Goal: Task Accomplishment & Management: Use online tool/utility

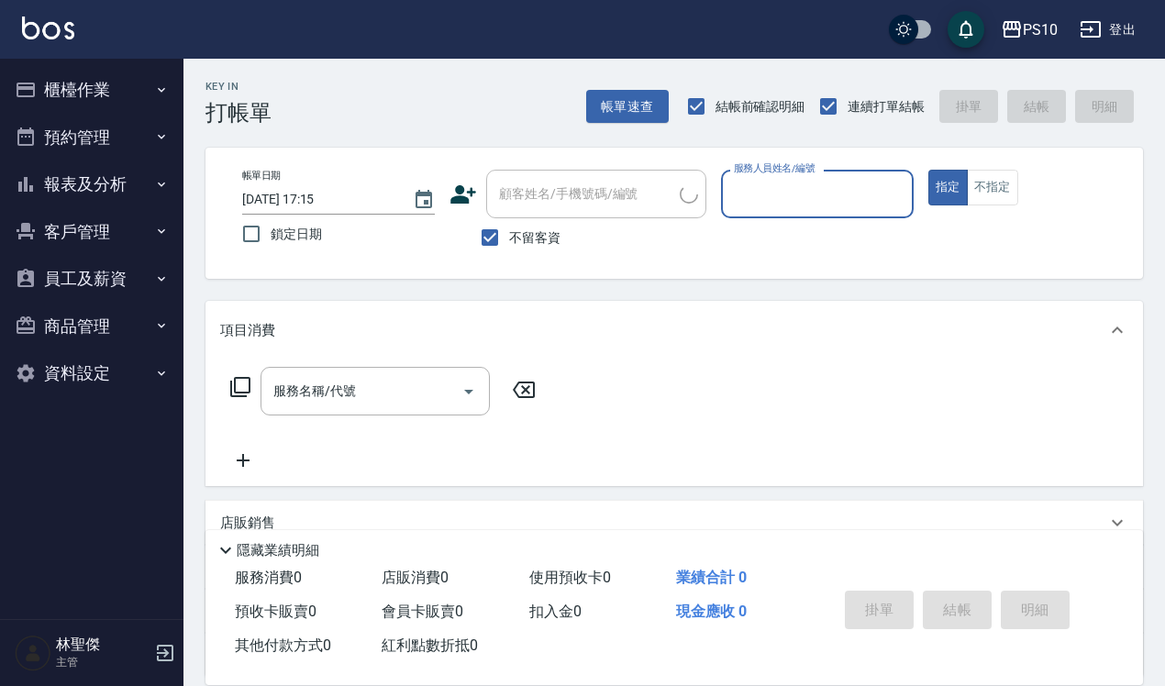
click at [837, 189] on input "服務人員姓名/編號" at bounding box center [817, 194] width 176 height 32
type input "[PERSON_NAME]-09"
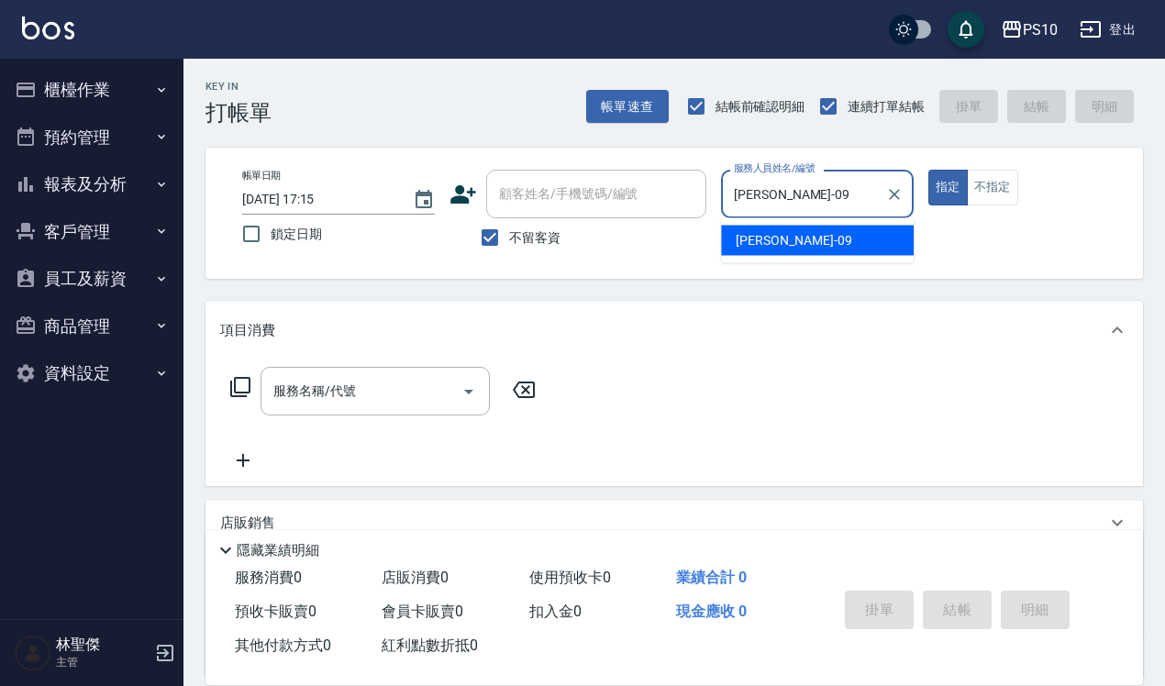
type button "true"
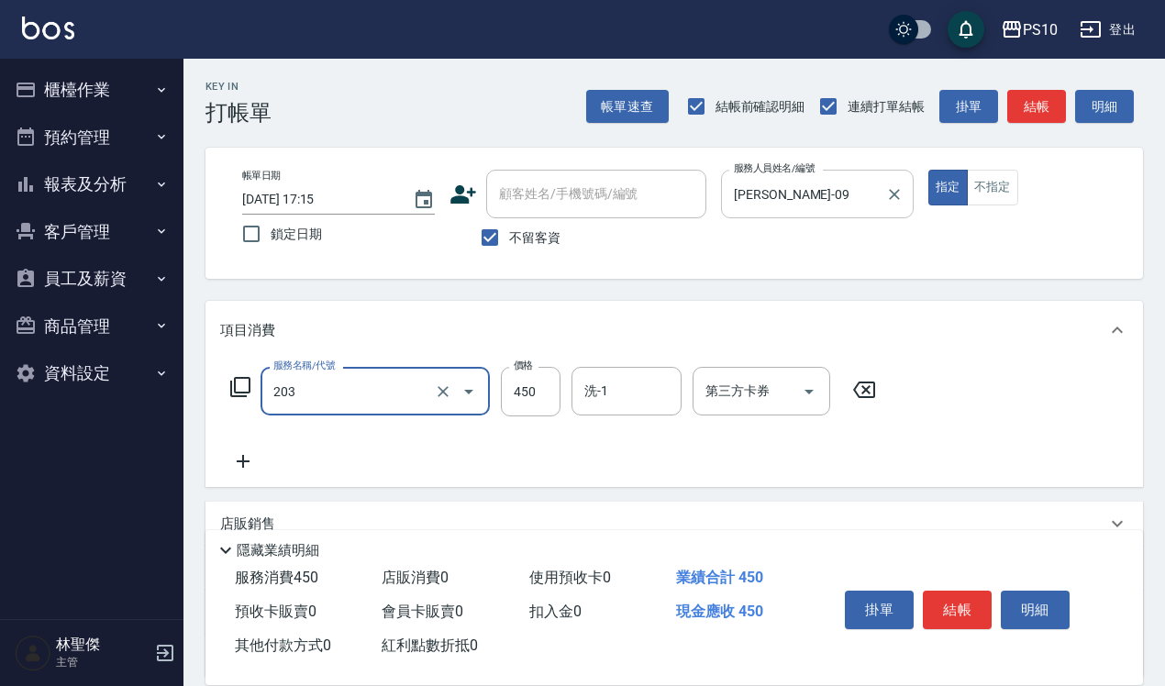
type input "剪+洗(203)"
type input "600"
click at [996, 188] on button "不指定" at bounding box center [992, 188] width 51 height 36
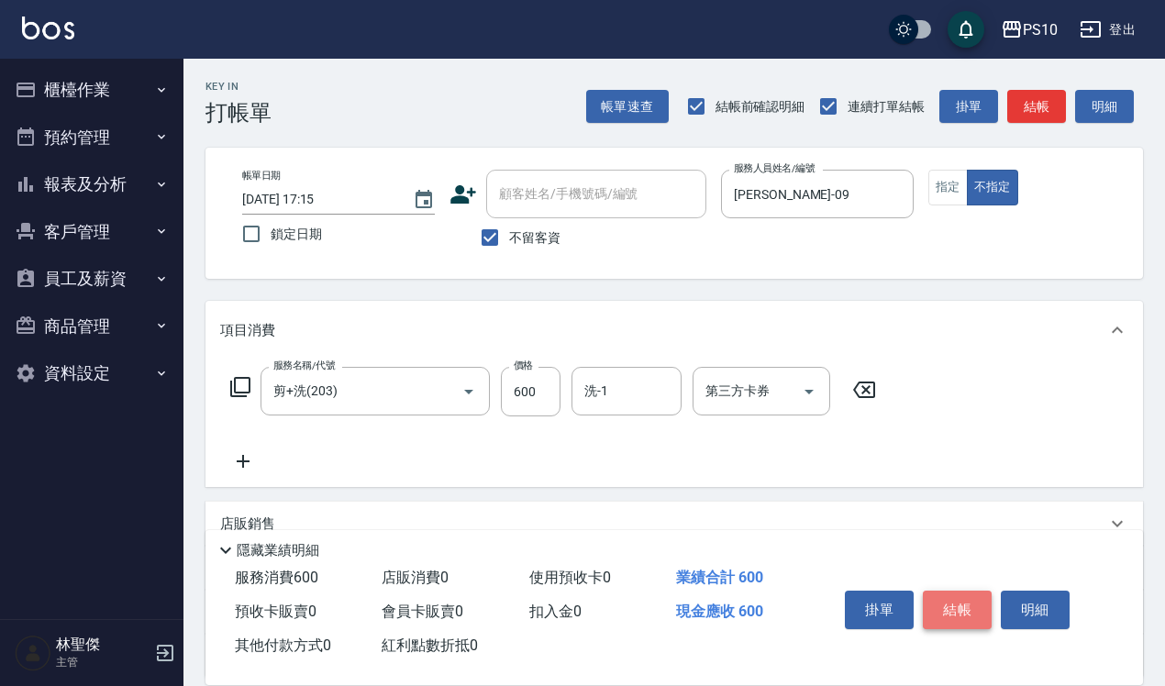
click at [951, 598] on button "結帳" at bounding box center [957, 610] width 69 height 39
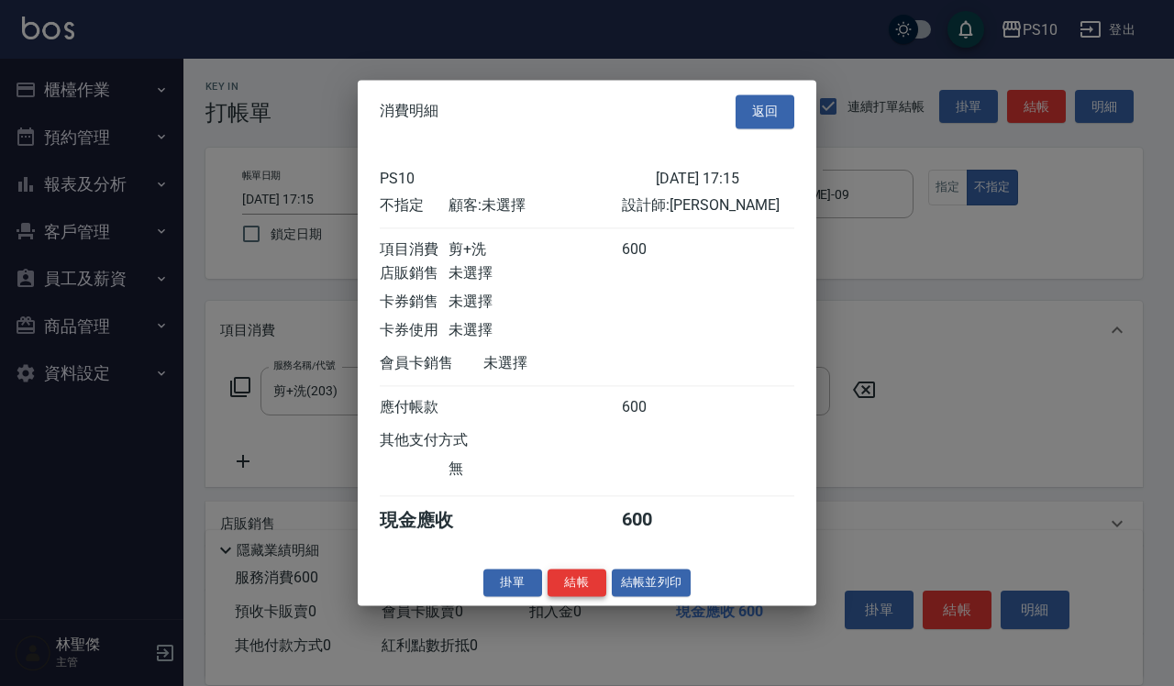
click at [580, 585] on button "結帳" at bounding box center [577, 583] width 59 height 28
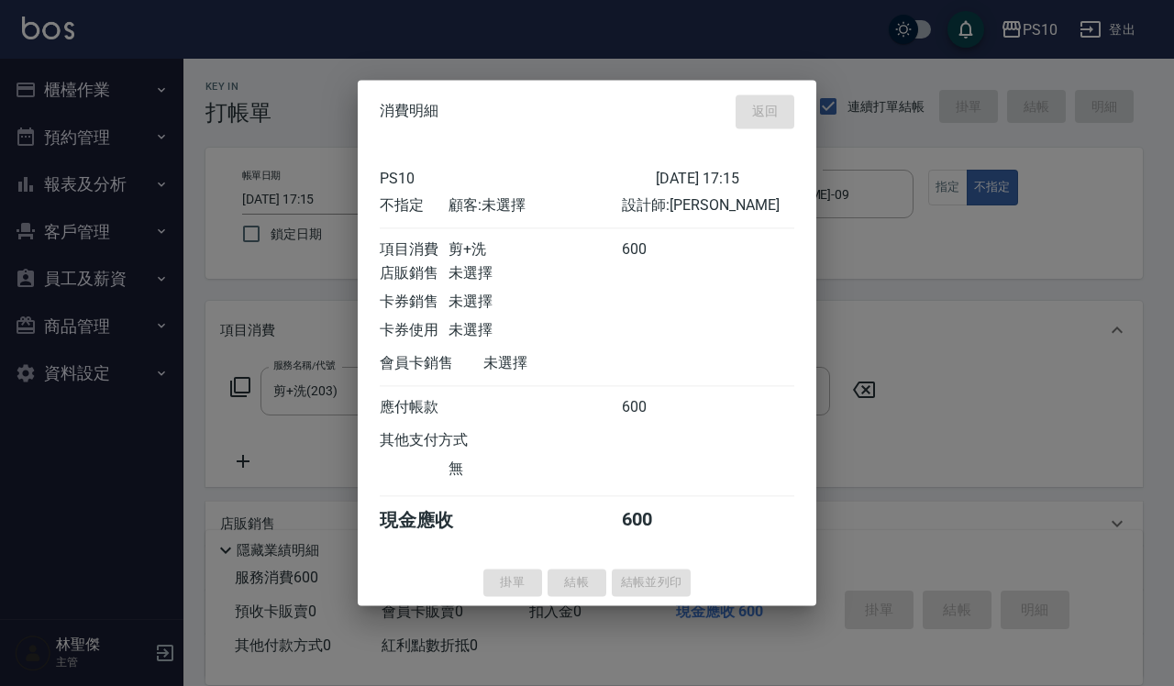
type input "[DATE] 17:16"
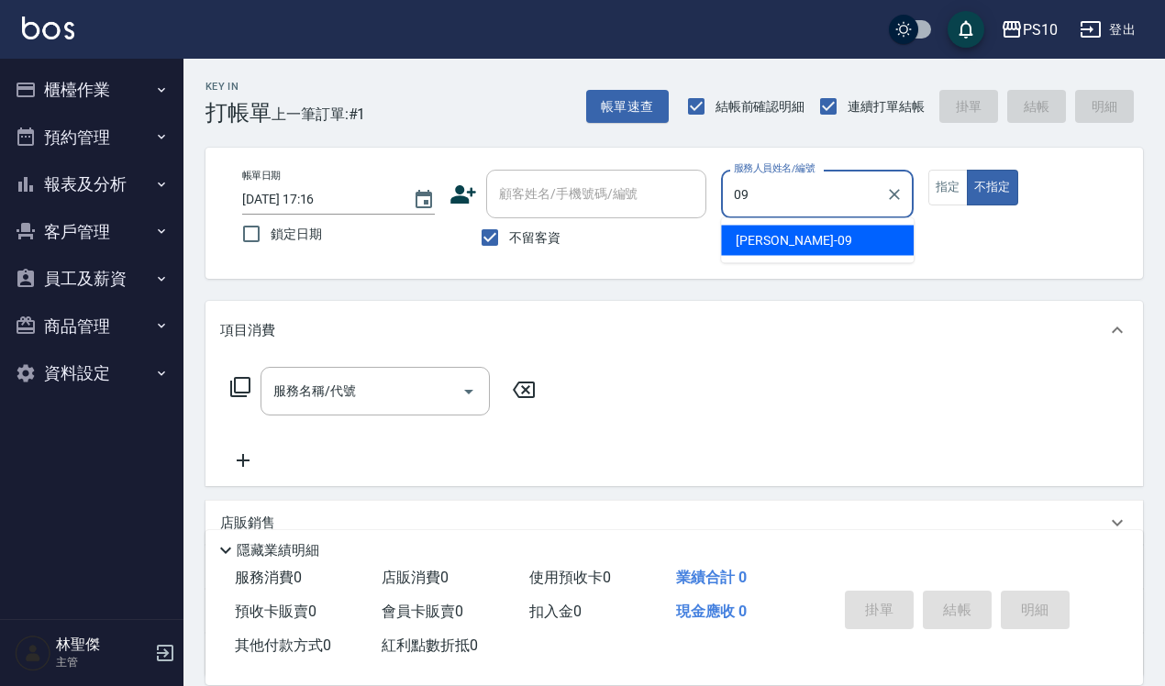
type input "[PERSON_NAME]-09"
type button "false"
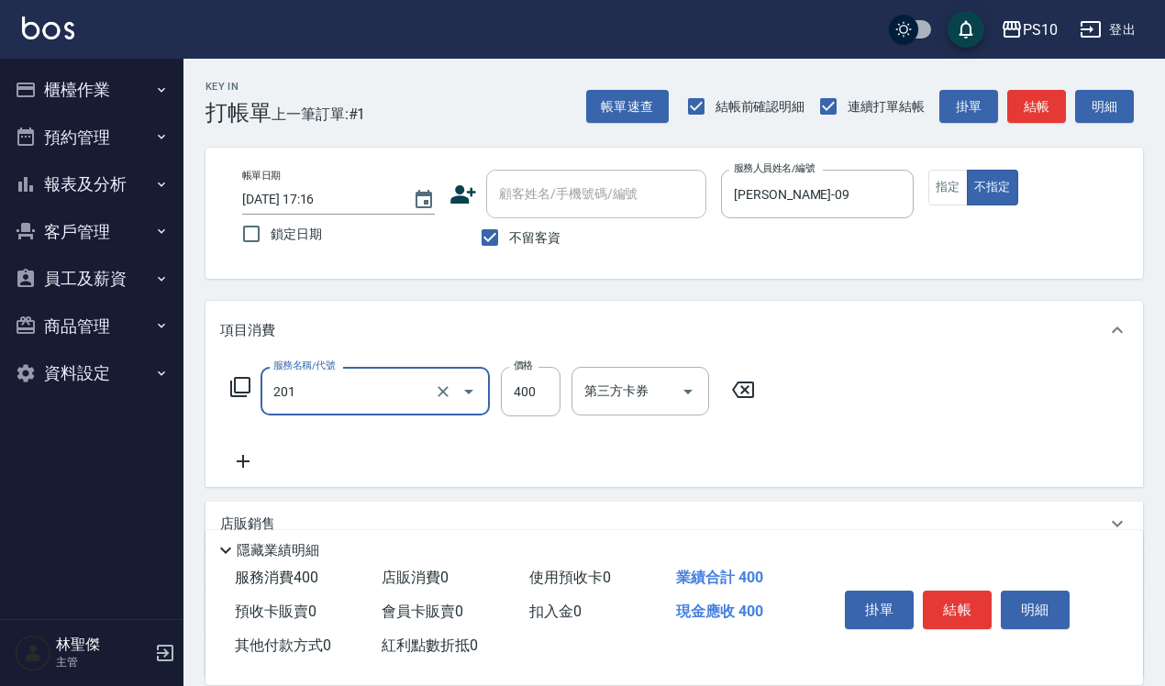
type input "剪髮(201)"
type input "350"
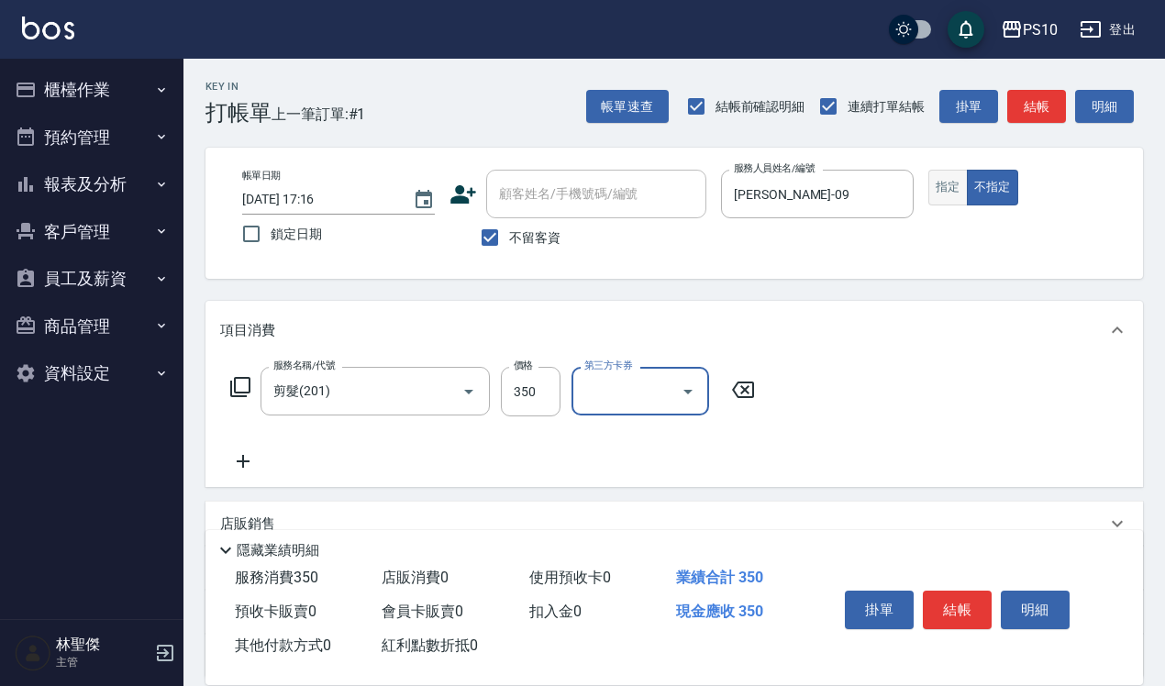
click at [948, 194] on button "指定" at bounding box center [947, 188] width 39 height 36
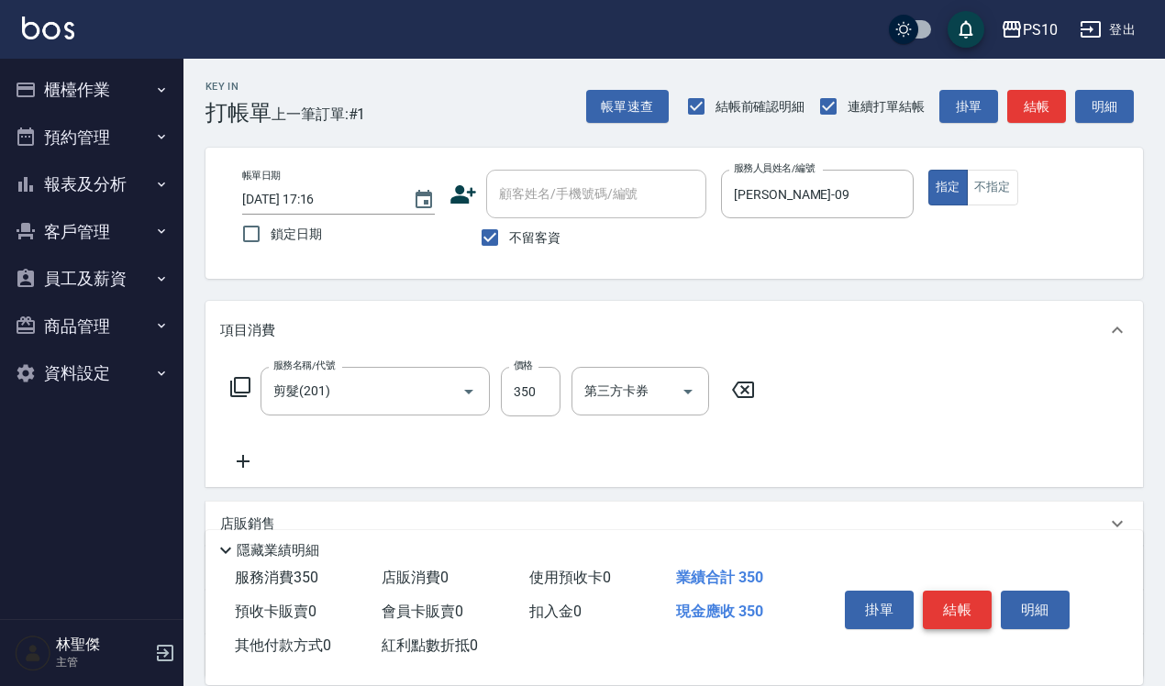
click at [951, 616] on button "結帳" at bounding box center [957, 610] width 69 height 39
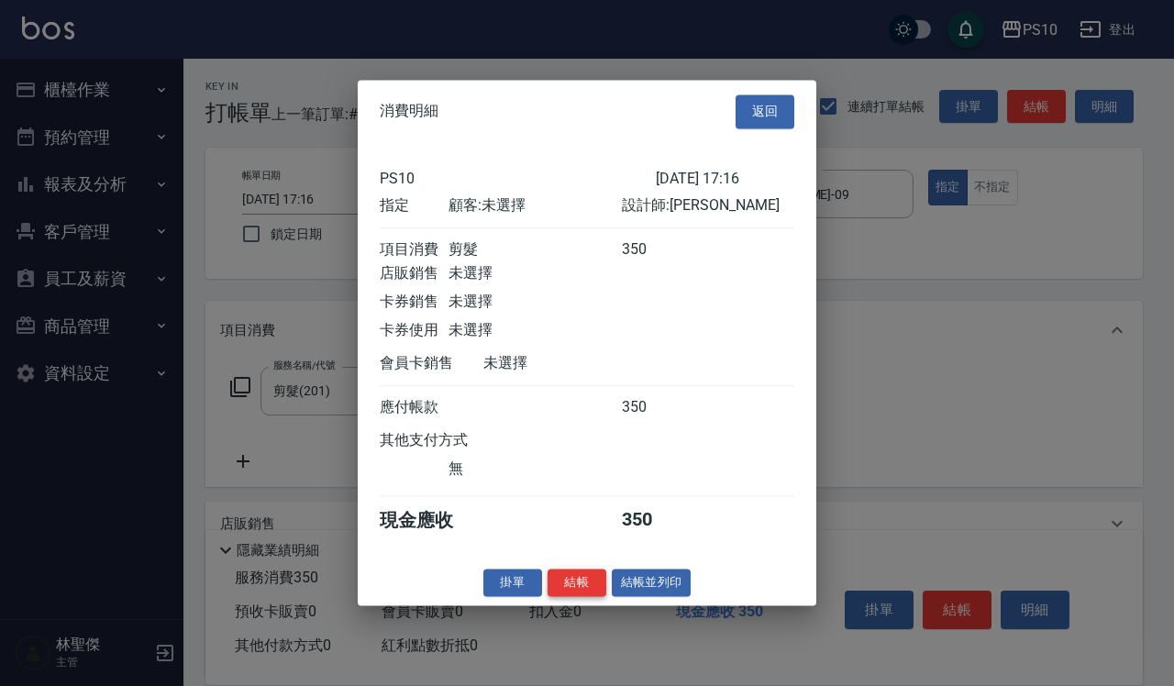
click at [570, 597] on button "結帳" at bounding box center [577, 583] width 59 height 28
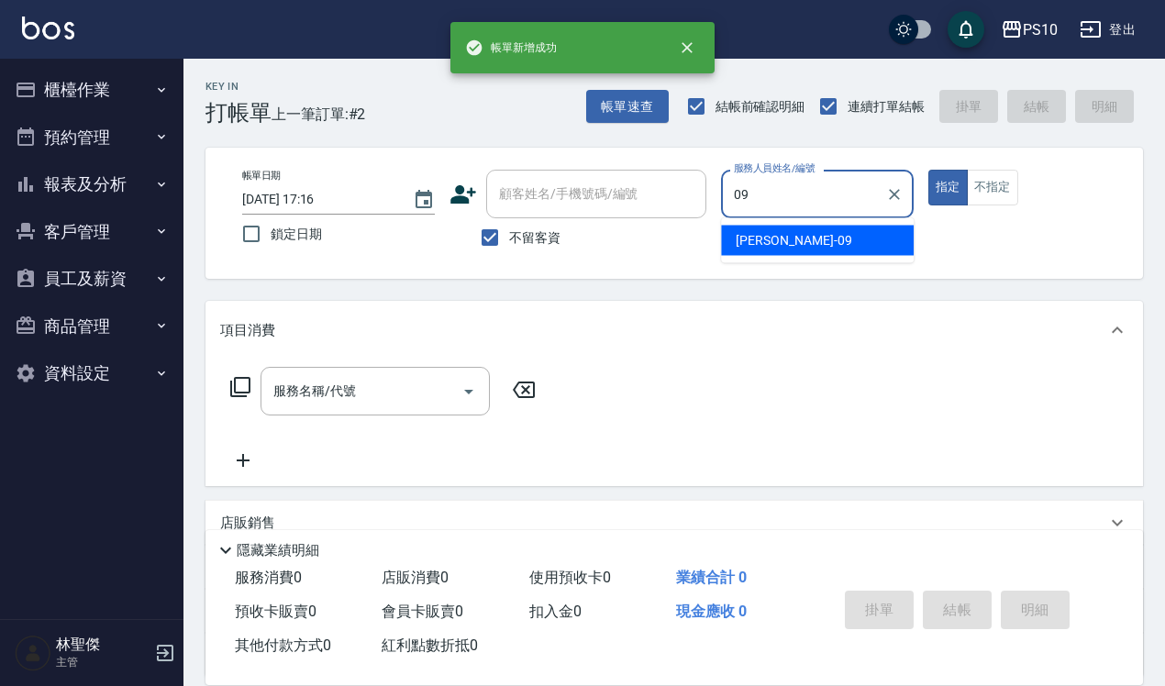
type input "[PERSON_NAME]-09"
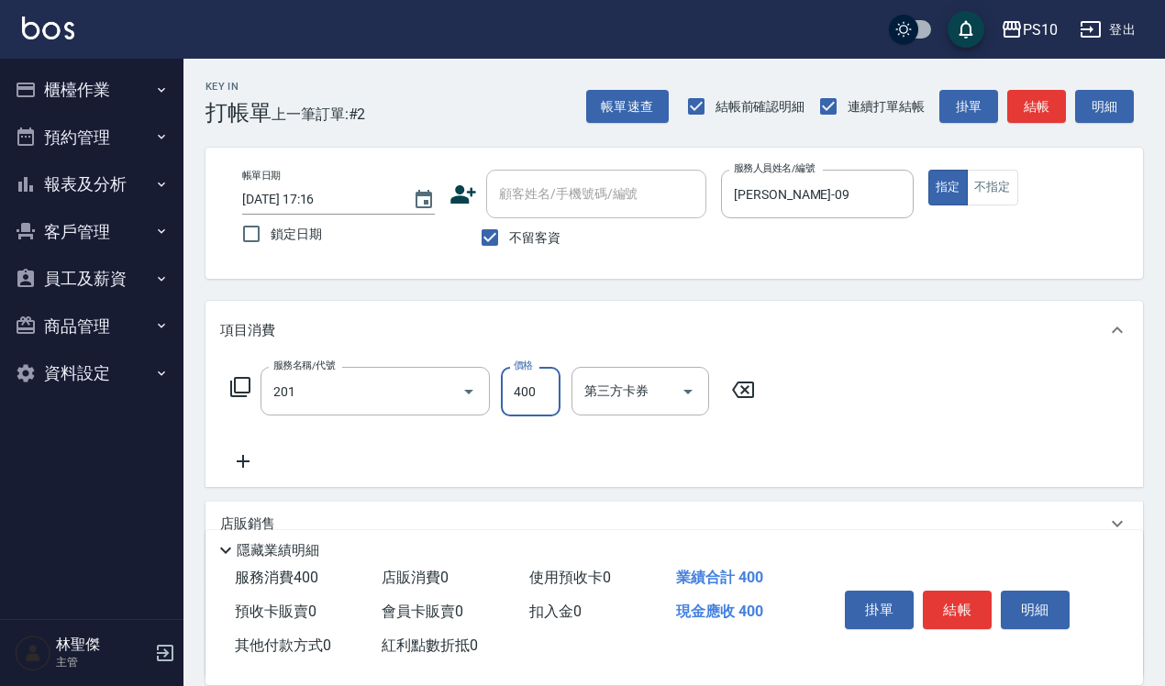
type input "剪髮(201)"
click at [963, 598] on button "結帳" at bounding box center [957, 610] width 69 height 39
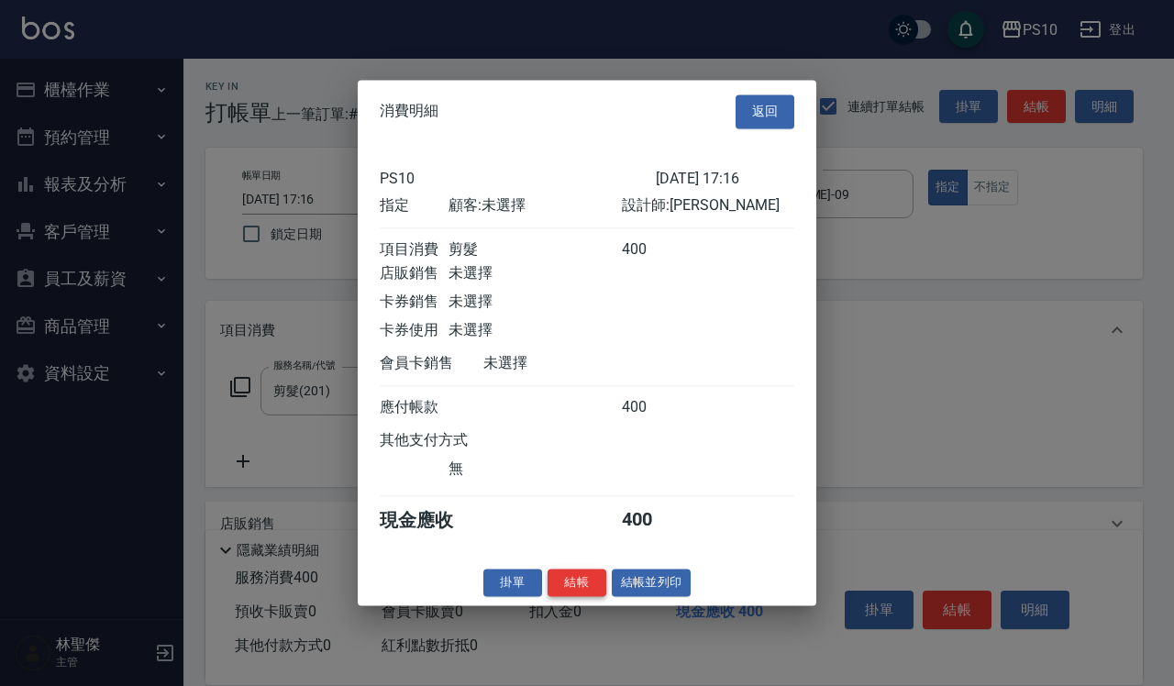
click at [588, 597] on button "結帳" at bounding box center [577, 583] width 59 height 28
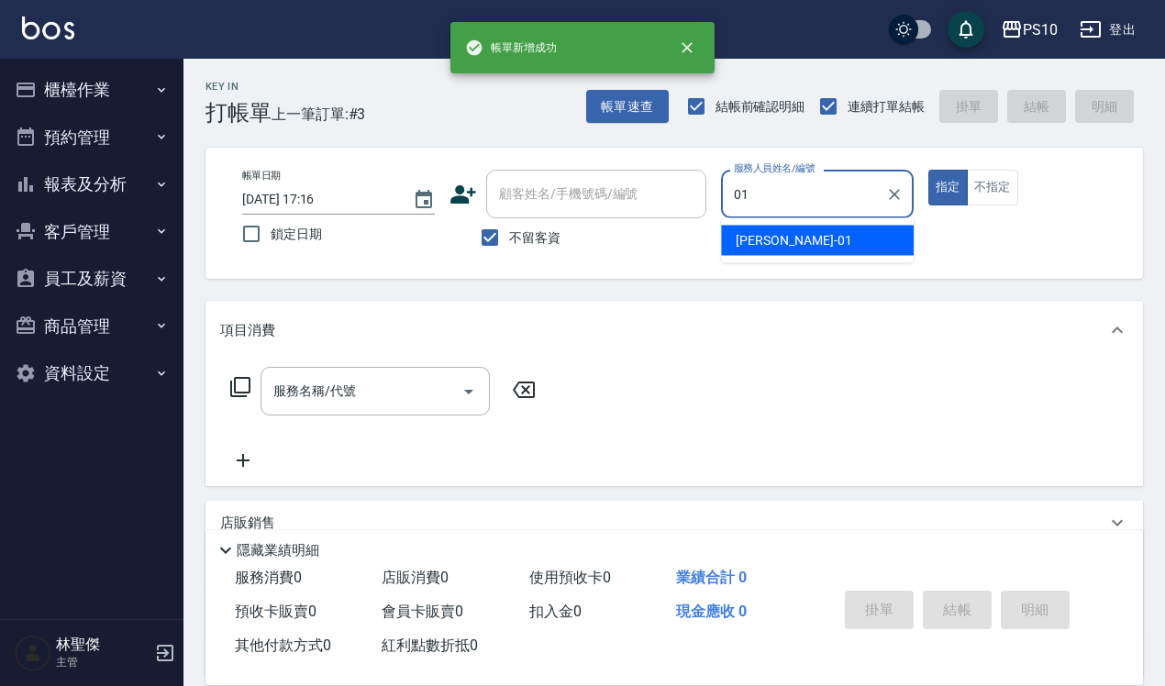
type input "[PERSON_NAME]-01"
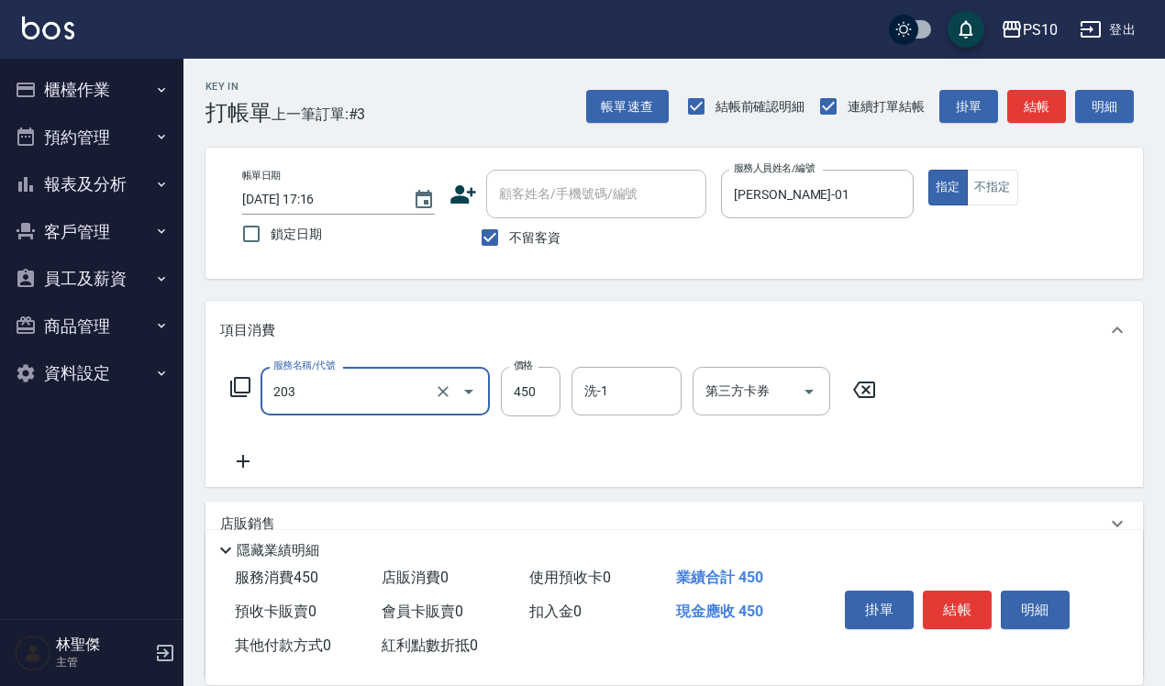
type input "剪+洗(203)"
type input "650"
click at [955, 583] on div "掛單 結帳 明細" at bounding box center [956, 612] width 239 height 58
click at [954, 591] on button "結帳" at bounding box center [957, 610] width 69 height 39
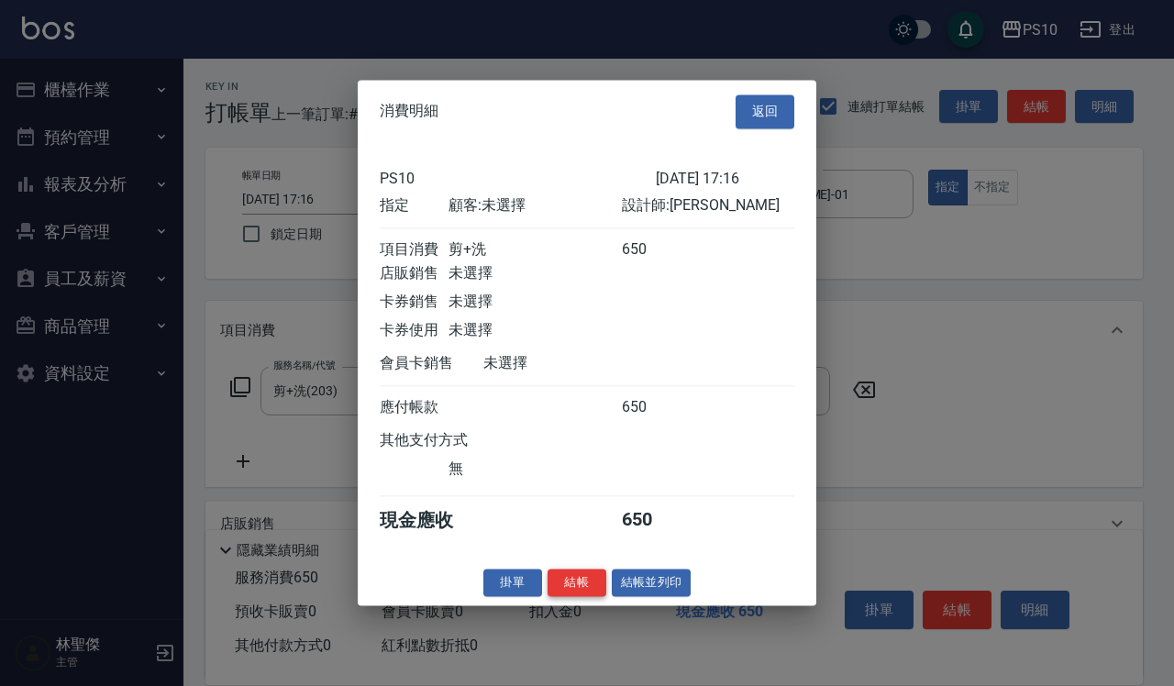
click at [571, 597] on button "結帳" at bounding box center [577, 583] width 59 height 28
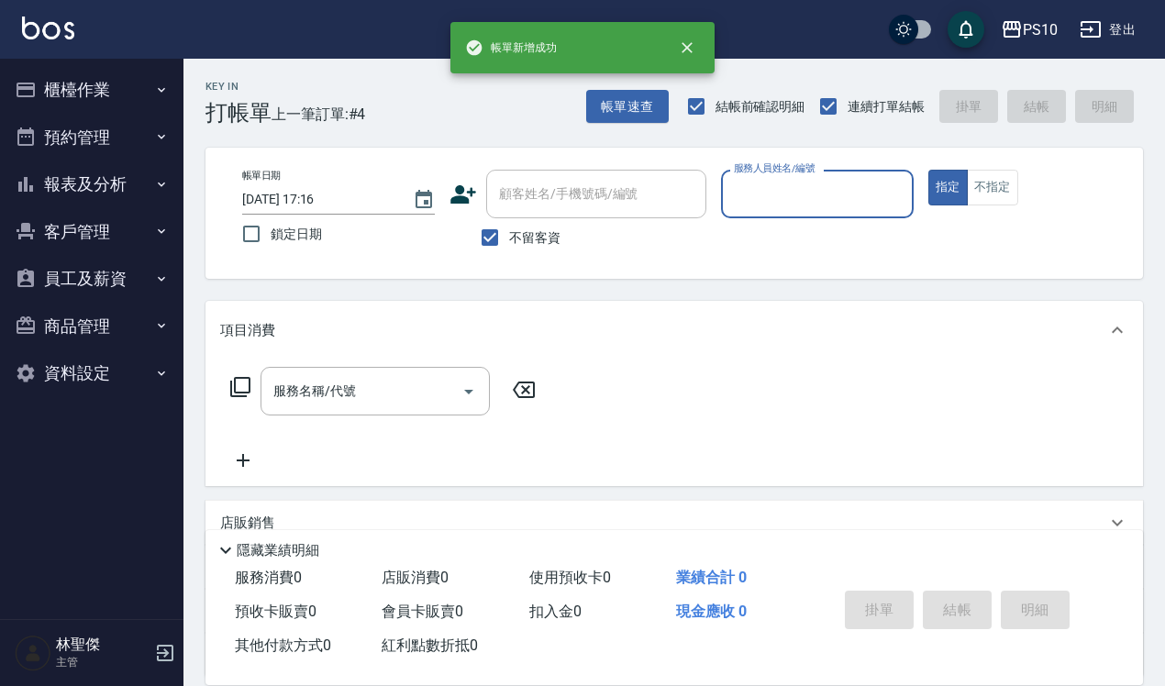
click at [859, 209] on input "服務人員姓名/編號" at bounding box center [817, 194] width 176 height 32
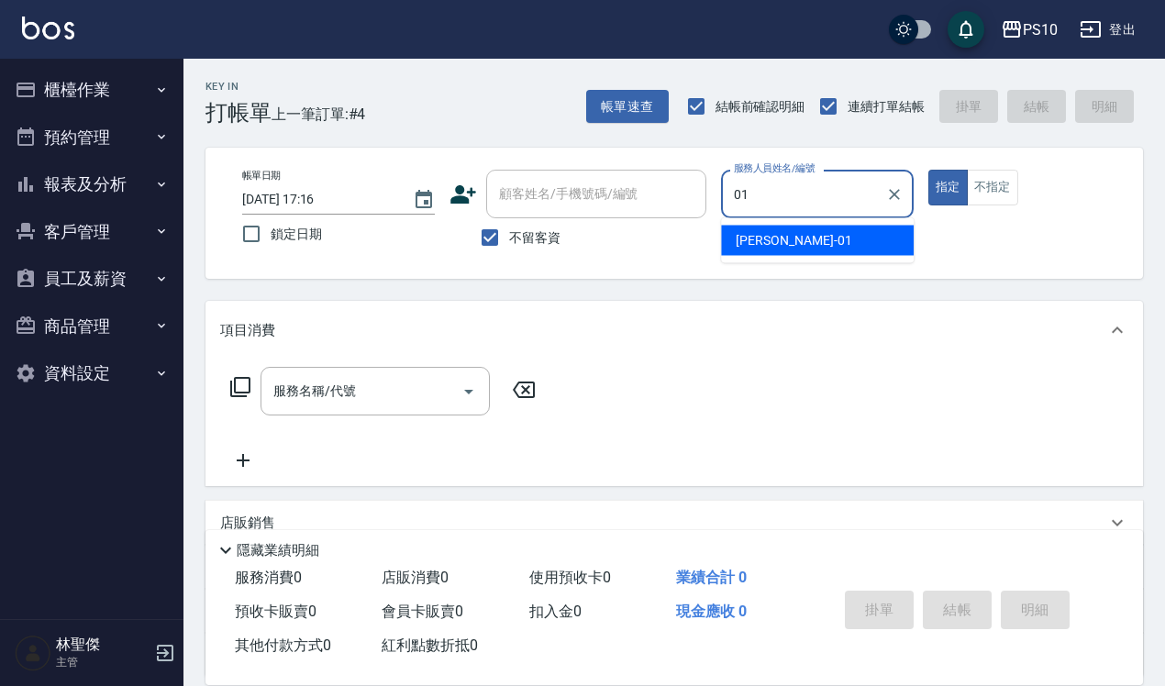
type input "[PERSON_NAME]-01"
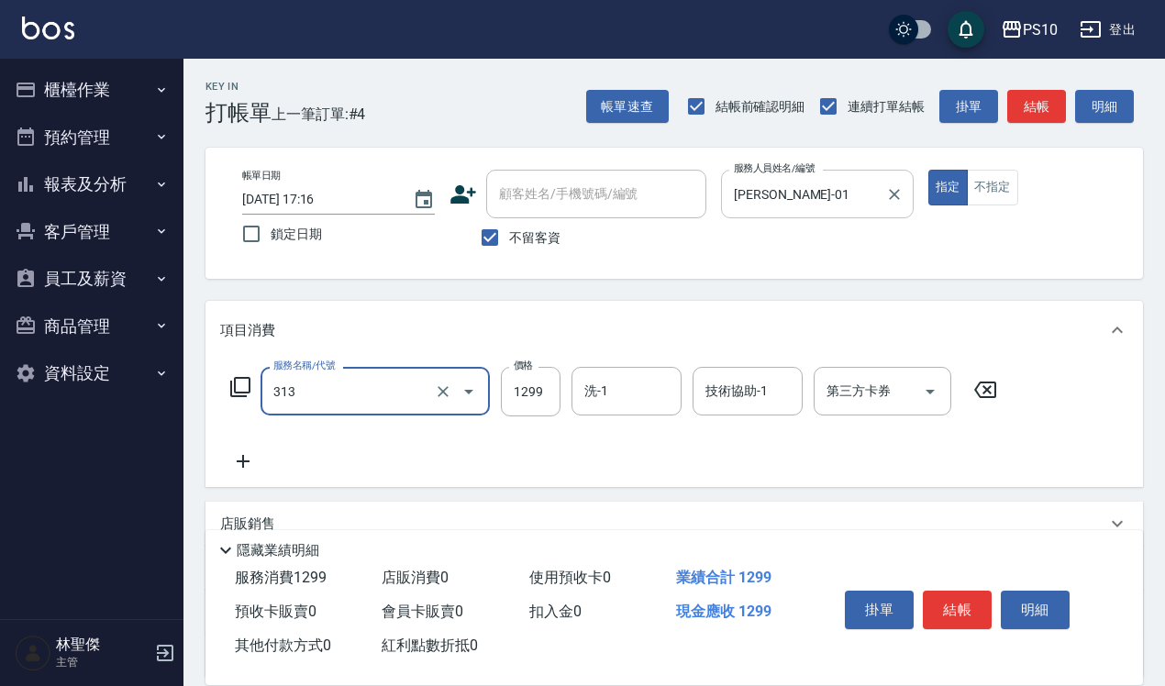
type input "網路縮毛矯正體驗價(313)"
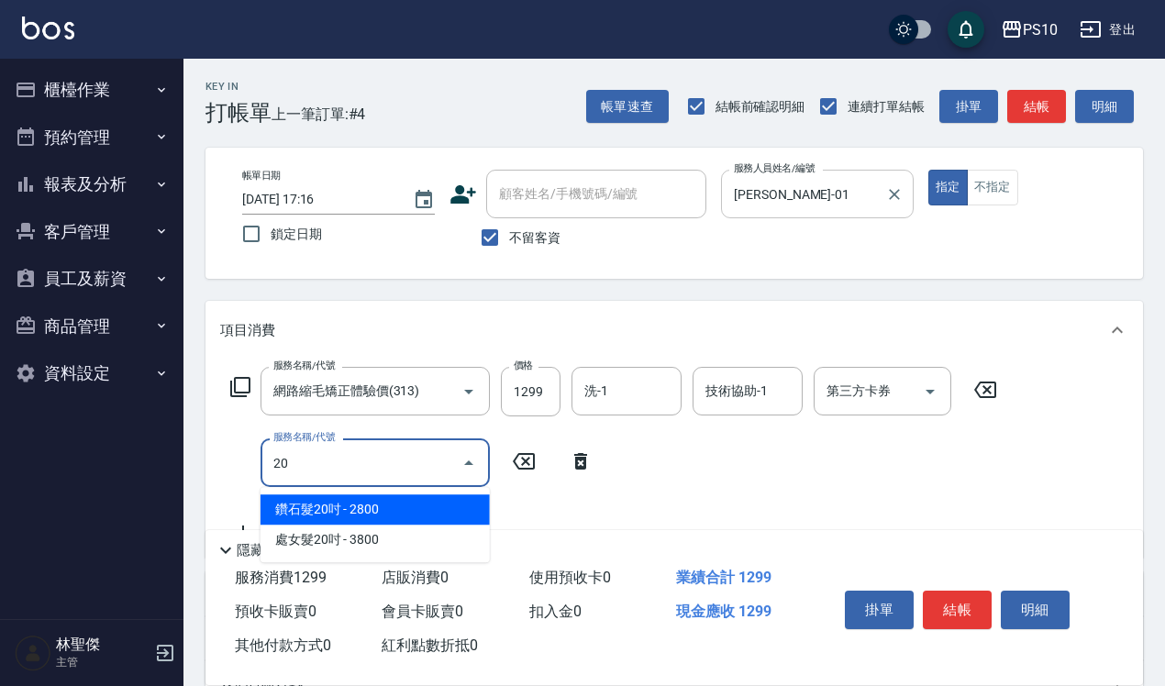
type input "2"
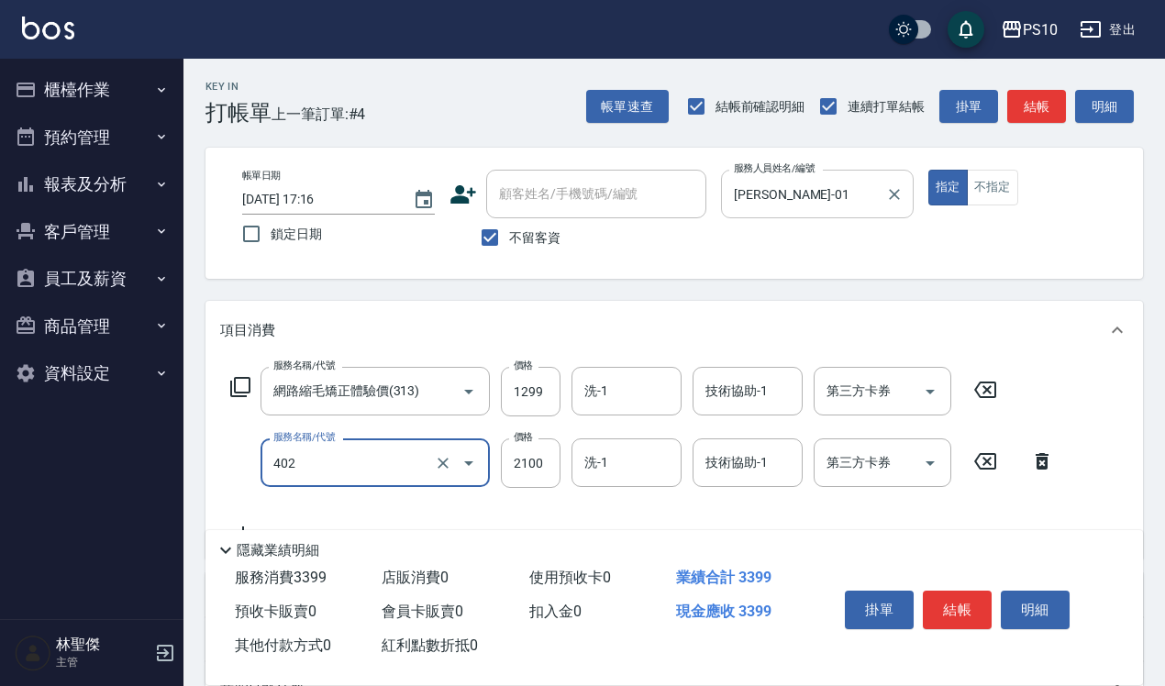
type input "染髮中髮(402)"
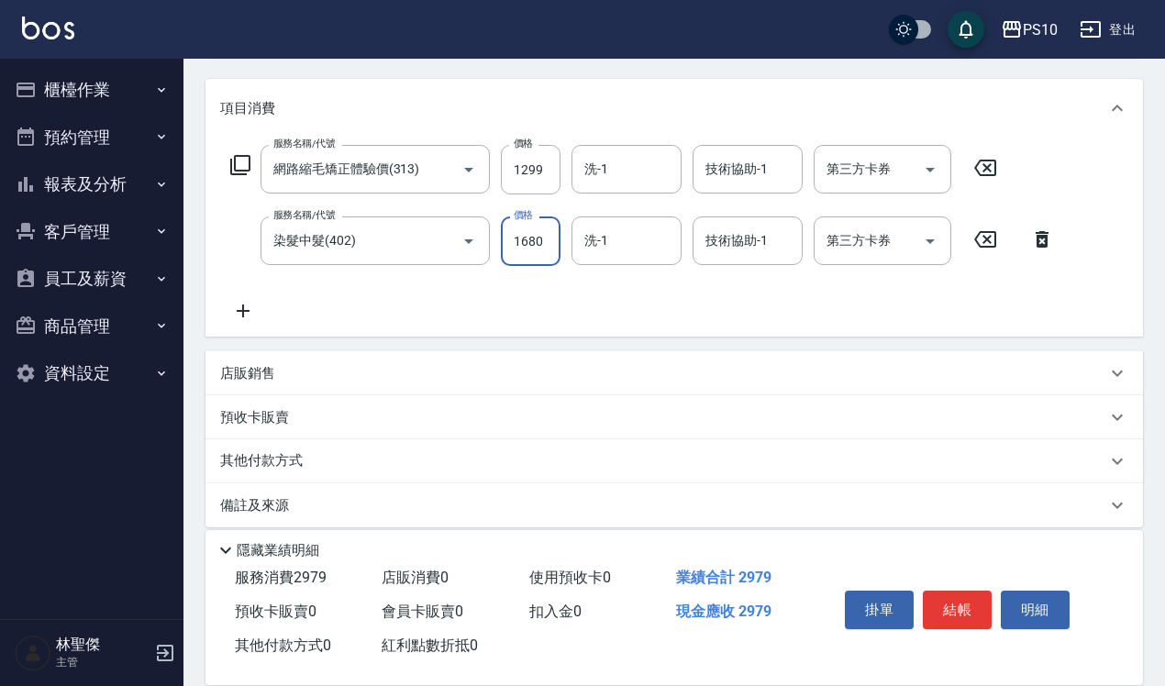
scroll to position [237, 0]
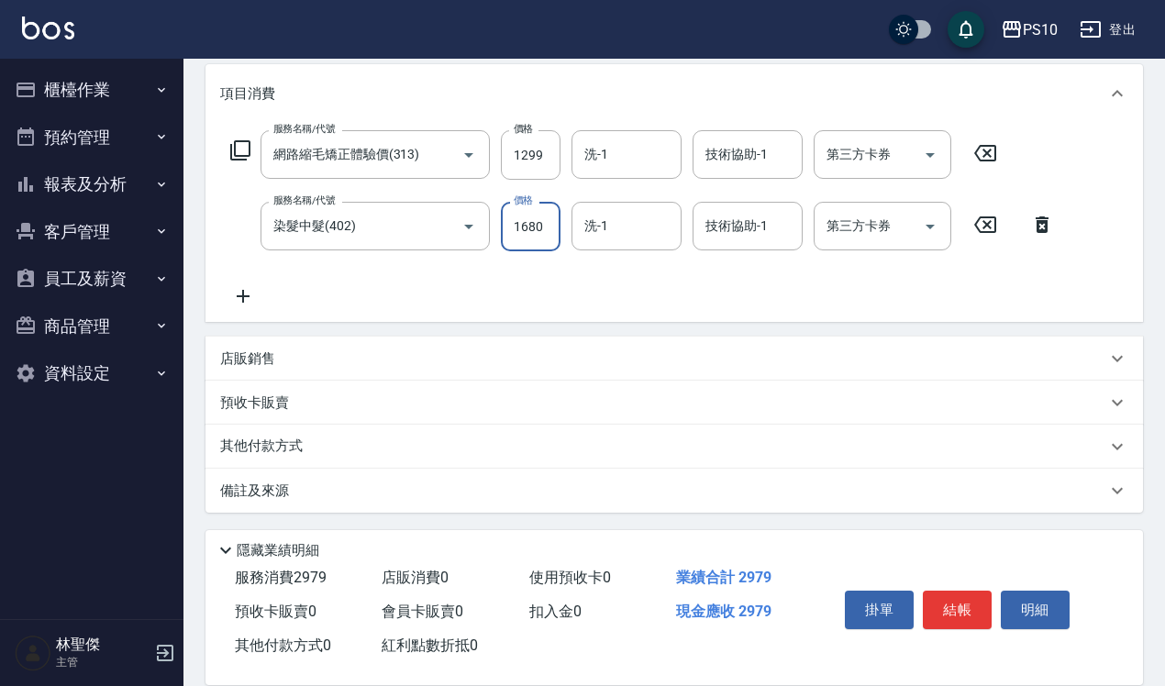
type input "1680"
drag, startPoint x: 346, startPoint y: 452, endPoint x: 359, endPoint y: 387, distance: 66.4
click at [345, 452] on div "其他付款方式" at bounding box center [663, 447] width 886 height 20
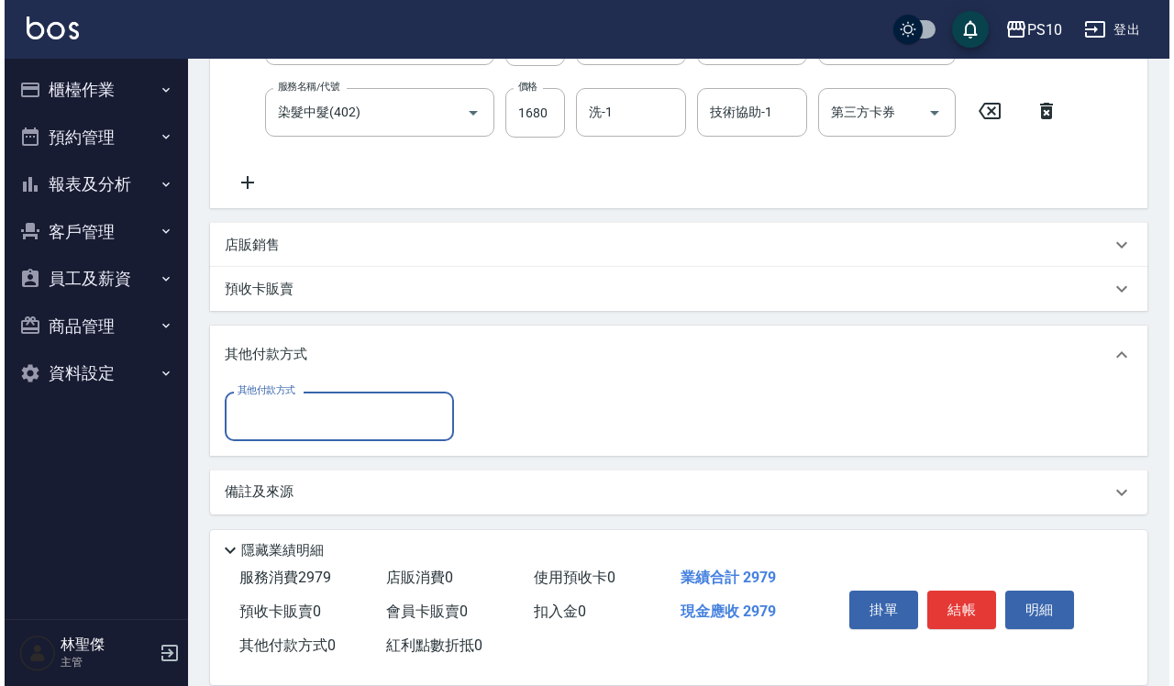
scroll to position [351, 0]
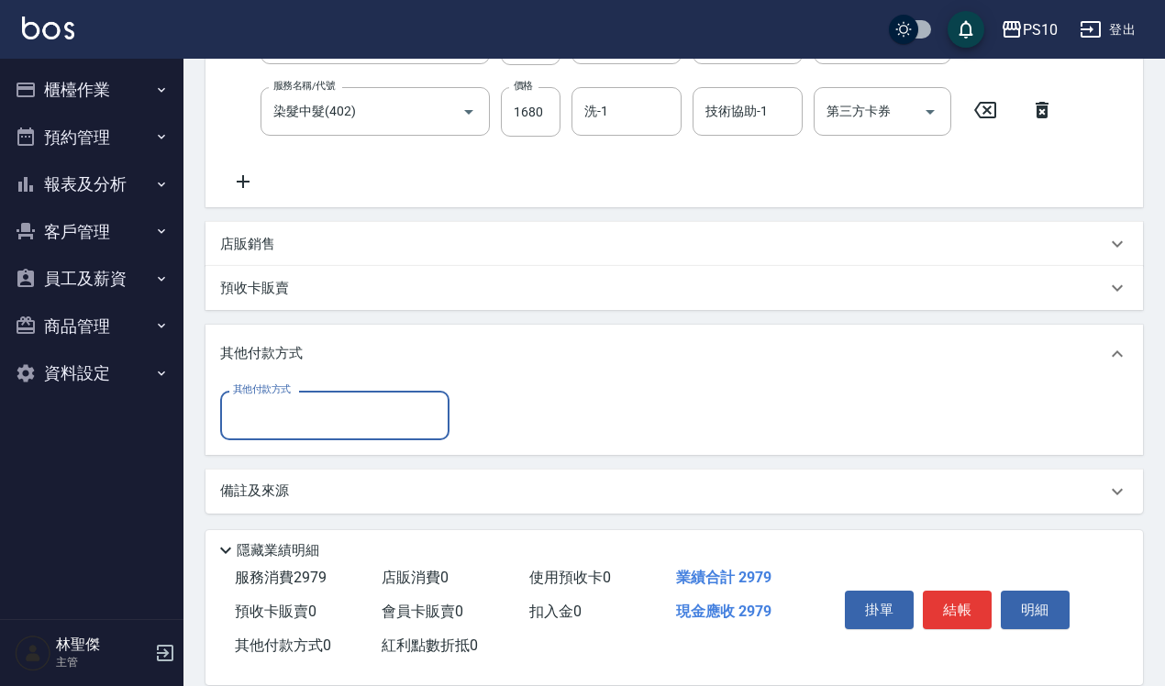
click at [345, 410] on input "其他付款方式" at bounding box center [334, 415] width 213 height 32
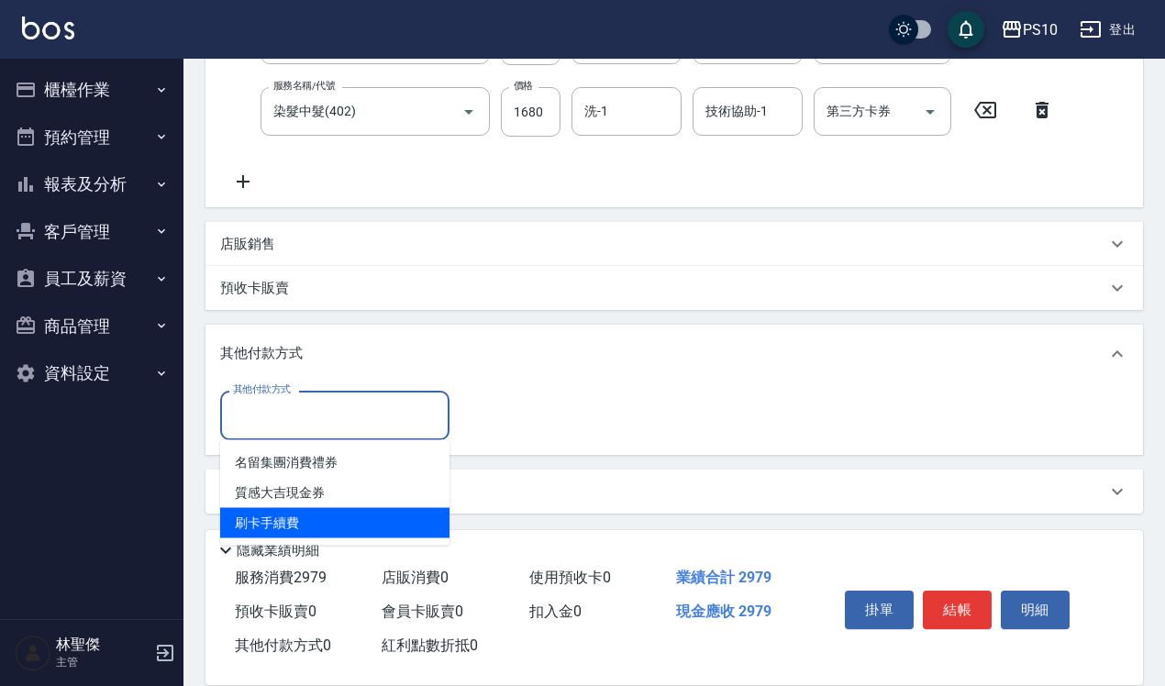
click at [319, 511] on span "刷卡手續費" at bounding box center [334, 523] width 229 height 30
type input "刷卡手續費"
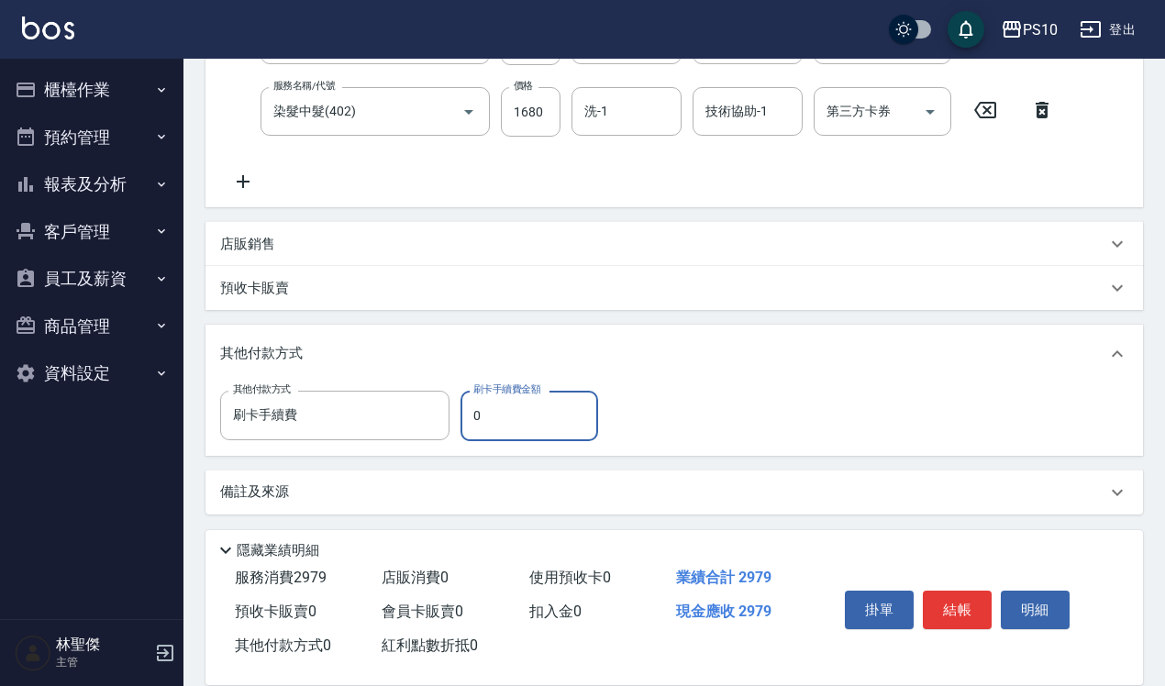
click at [524, 419] on input "0" at bounding box center [529, 416] width 138 height 50
drag, startPoint x: 510, startPoint y: 418, endPoint x: 452, endPoint y: 413, distance: 58.1
click at [452, 413] on div "其他付款方式 刷卡手續費 其他付款方式 刷卡手續費金額 0 刷卡手續費金額" at bounding box center [414, 416] width 389 height 50
type input "2979"
click at [951, 603] on button "結帳" at bounding box center [957, 610] width 69 height 39
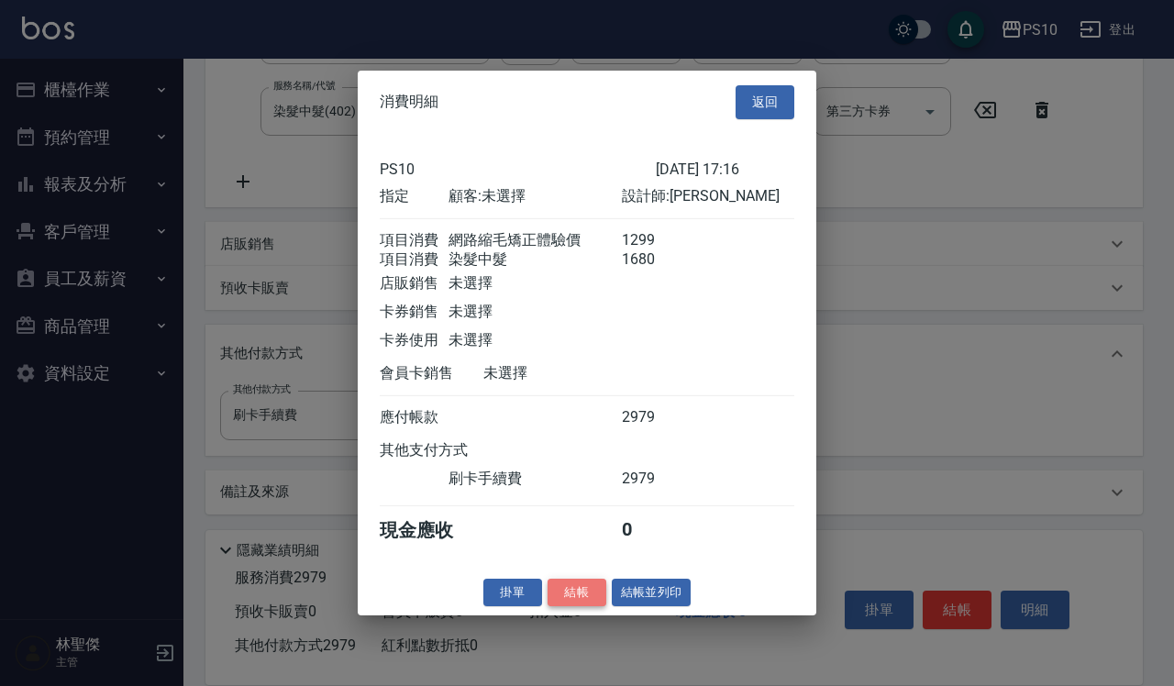
click at [587, 601] on button "結帳" at bounding box center [577, 592] width 59 height 28
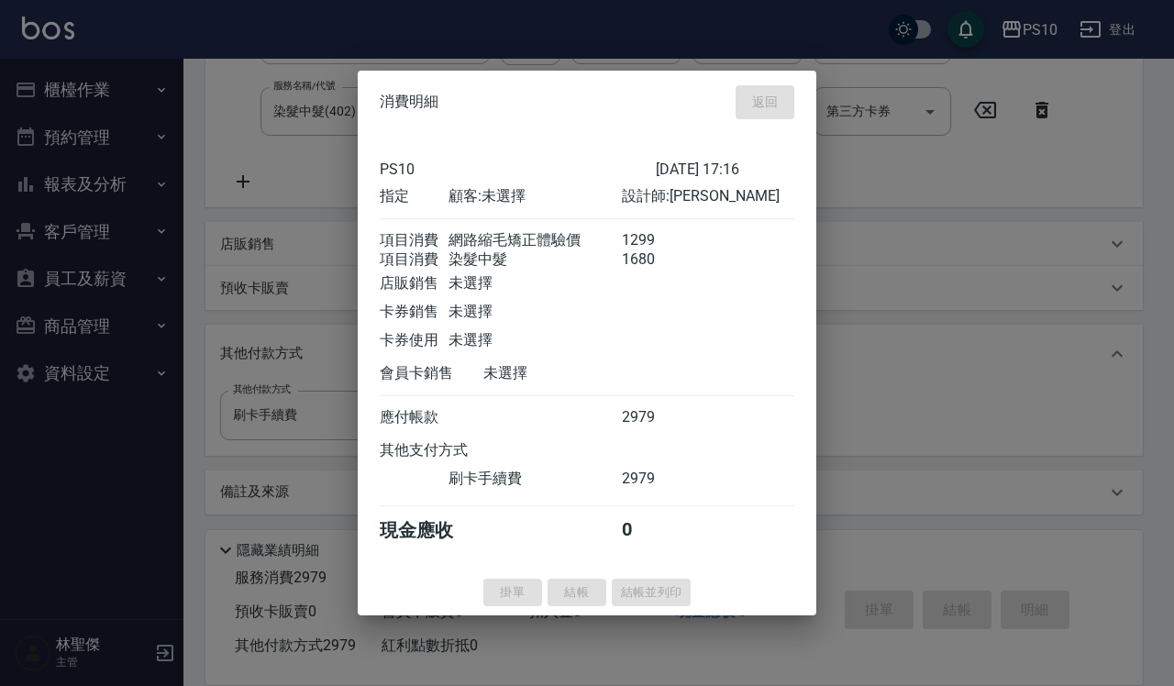
type input "[DATE] 17:17"
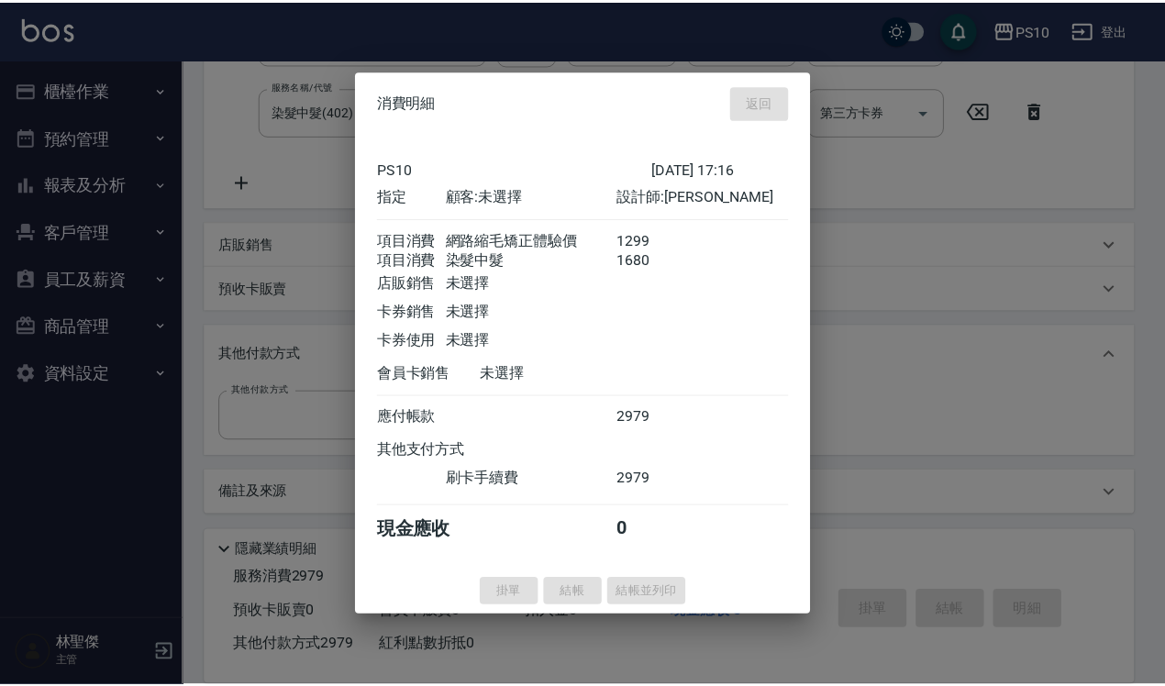
scroll to position [0, 0]
